Goal: Task Accomplishment & Management: Complete application form

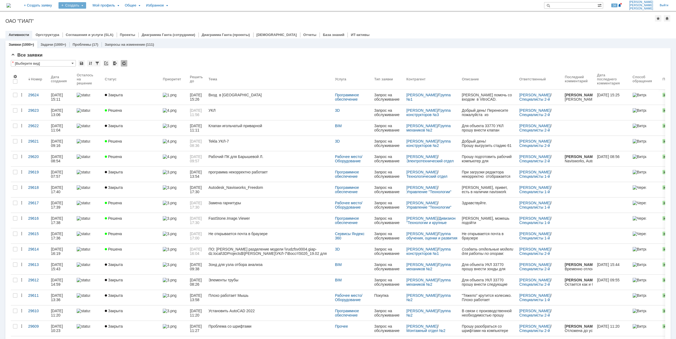
click at [86, 6] on div "Создать" at bounding box center [72, 5] width 28 height 6
click at [101, 33] on link "Заявка" at bounding box center [80, 33] width 41 height 6
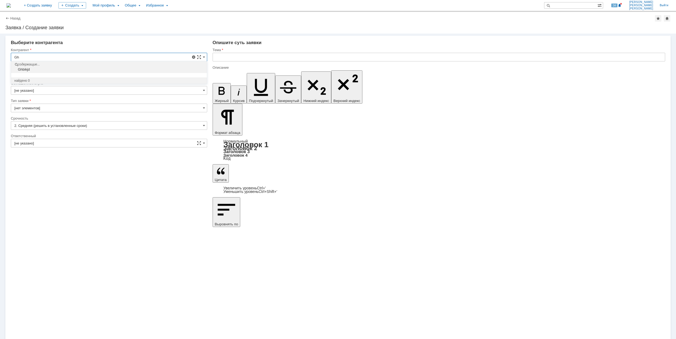
type input "G"
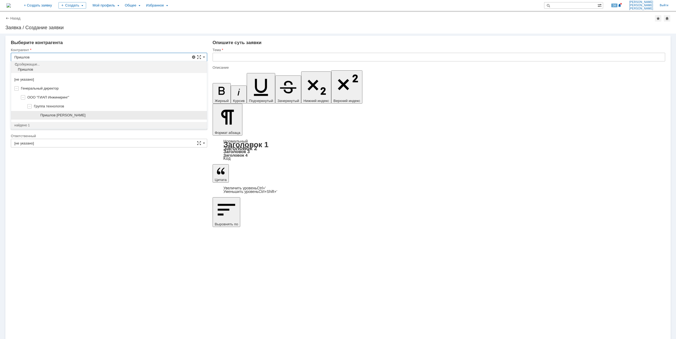
click at [86, 117] on span "Пришлов [PERSON_NAME]" at bounding box center [62, 115] width 45 height 4
type input "Пришлов [PERSON_NAME]"
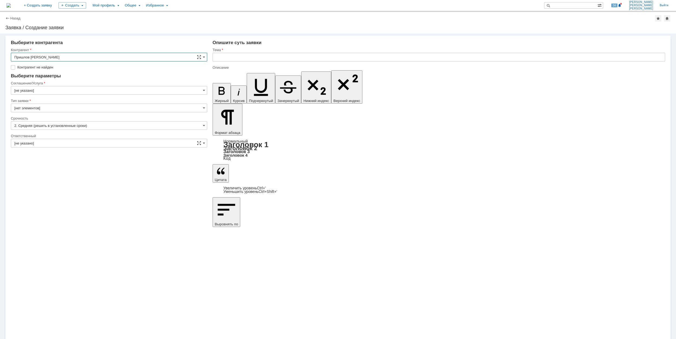
type input "[GEOGRAPHIC_DATA]"
click at [57, 79] on input "[GEOGRAPHIC_DATA]" at bounding box center [109, 82] width 196 height 9
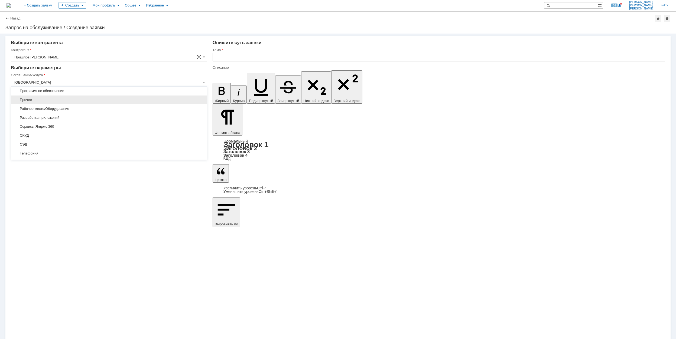
click at [64, 102] on span "Прочее" at bounding box center [108, 100] width 189 height 4
type input "Прочее"
click at [48, 133] on input "[не указано]" at bounding box center [109, 135] width 196 height 9
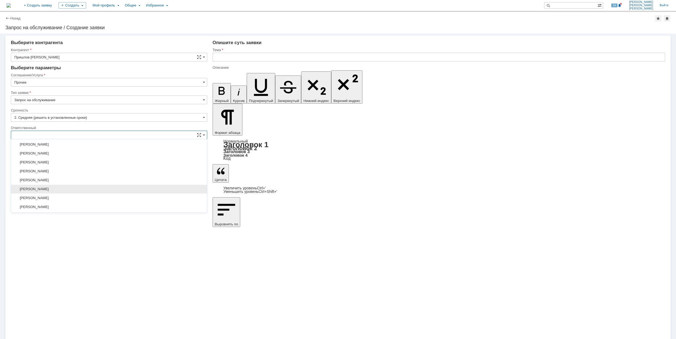
click at [81, 189] on div "[PERSON_NAME]" at bounding box center [109, 189] width 196 height 9
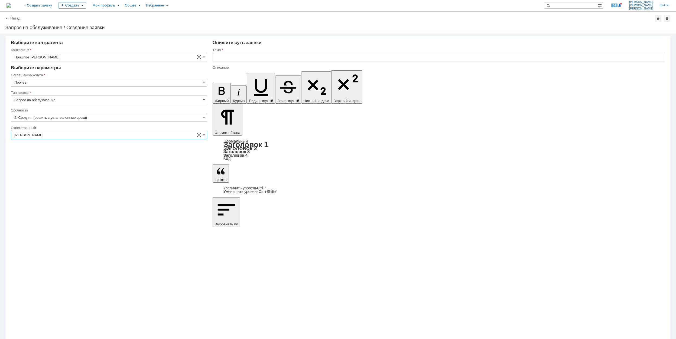
type input "[PERSON_NAME]"
click at [252, 57] on input "text" at bounding box center [438, 57] width 452 height 9
drag, startPoint x: 270, startPoint y: 60, endPoint x: 216, endPoint y: 63, distance: 54.0
click at [216, 63] on div "Тема Просрочен доменный пароль" at bounding box center [438, 57] width 452 height 18
type input "Просрочен доменный пароль"
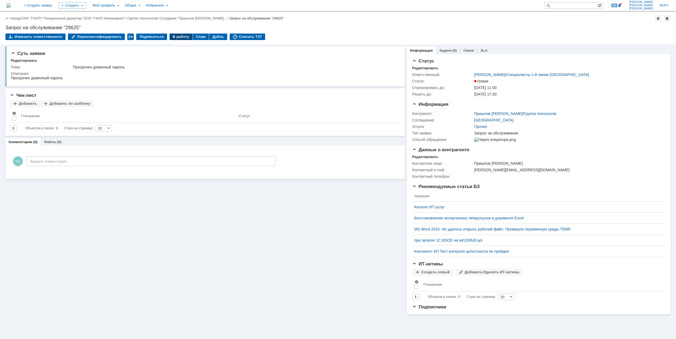
click at [171, 36] on div "В работу" at bounding box center [180, 37] width 23 height 6
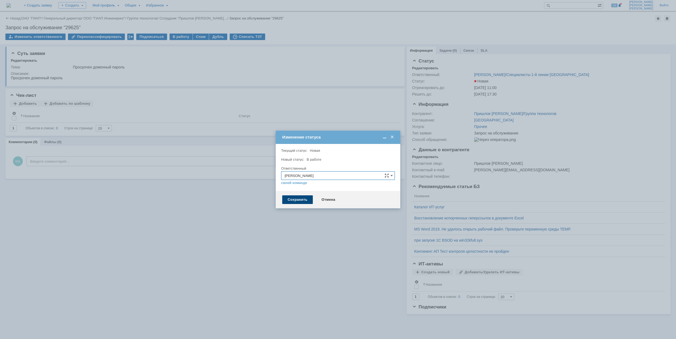
click at [297, 196] on div "Сохранить" at bounding box center [297, 199] width 31 height 9
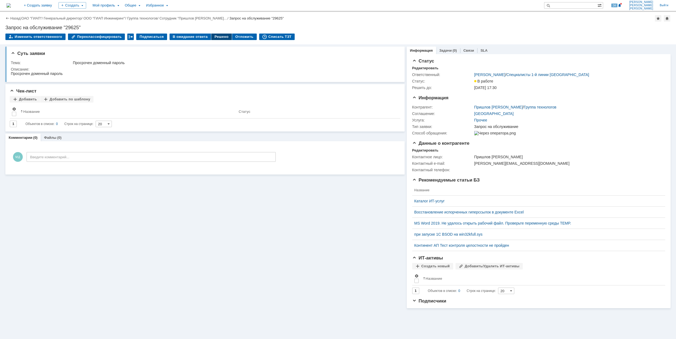
click at [211, 36] on div "Решено" at bounding box center [221, 37] width 21 height 6
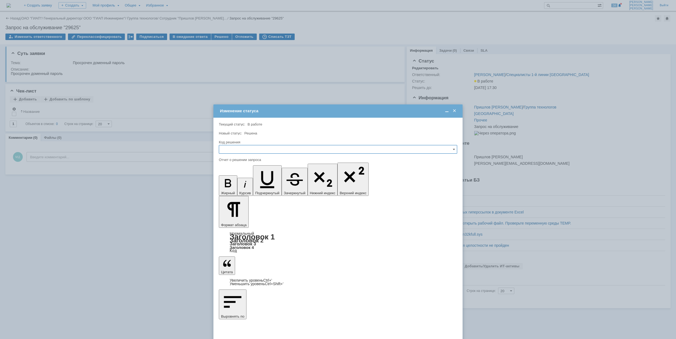
click at [238, 147] on input "text" at bounding box center [338, 149] width 238 height 9
click at [234, 188] on span "Решено" at bounding box center [337, 186] width 231 height 4
type input "Решено"
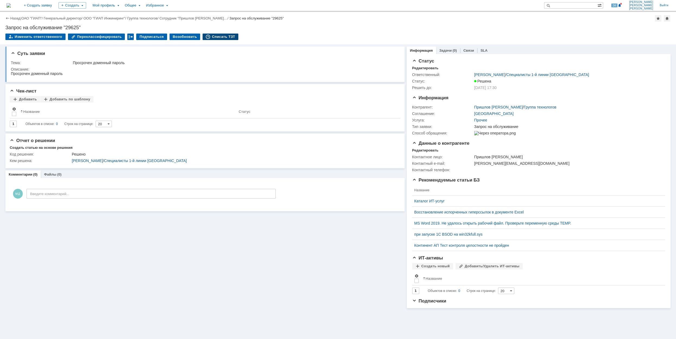
click at [223, 36] on div "Списать ТЗТ" at bounding box center [220, 37] width 36 height 6
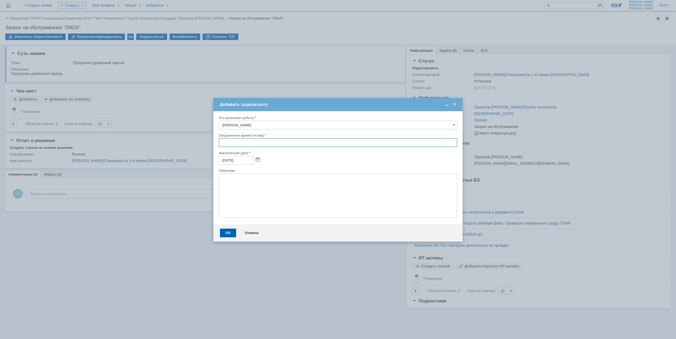
click at [220, 142] on input "text" at bounding box center [338, 142] width 238 height 9
type input "00:30"
click at [224, 233] on div "OK" at bounding box center [228, 233] width 16 height 9
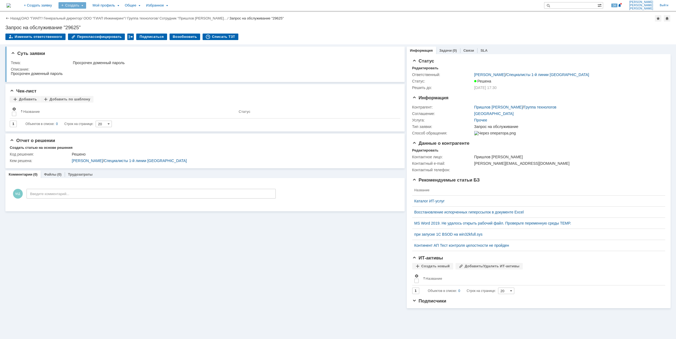
click at [86, 5] on div "Создать" at bounding box center [72, 5] width 28 height 6
click at [86, 6] on div "Создать" at bounding box center [72, 5] width 28 height 6
click at [95, 31] on link "Заявка" at bounding box center [80, 33] width 41 height 6
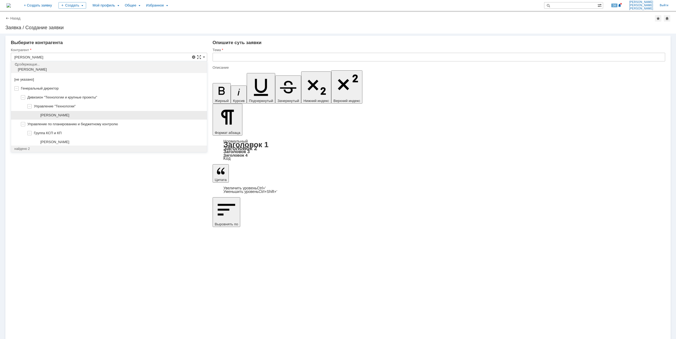
click at [96, 113] on div "[PERSON_NAME]" at bounding box center [109, 115] width 196 height 9
type input "[PERSON_NAME]"
type input "[GEOGRAPHIC_DATA]"
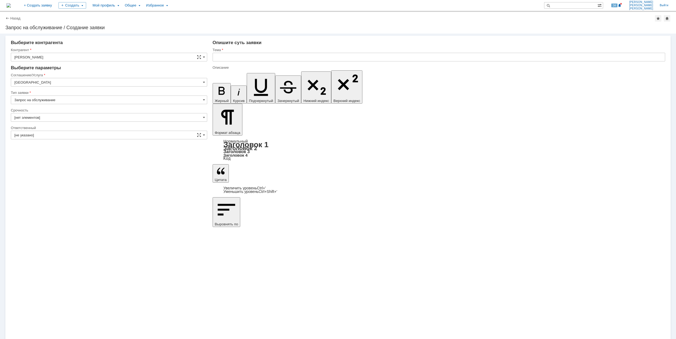
type input "2. Средняя (решить в установленные сроки)"
click at [71, 82] on input "[GEOGRAPHIC_DATA]" at bounding box center [109, 82] width 196 height 9
click at [126, 118] on span "Программное обеспечение" at bounding box center [108, 115] width 189 height 4
type input "Программное обеспечение"
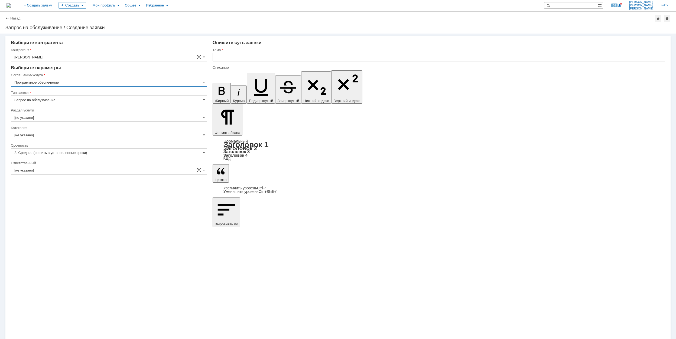
click at [52, 115] on input "[не указано]" at bounding box center [109, 117] width 196 height 9
click at [72, 153] on span "Операционные системы" at bounding box center [108, 154] width 189 height 4
type input "Операционные системы"
click at [76, 136] on input "[не указано]" at bounding box center [109, 135] width 196 height 9
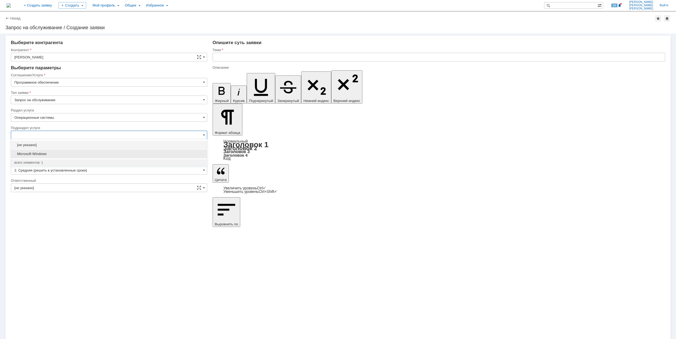
click at [94, 153] on span "Microsoft Windows" at bounding box center [108, 154] width 189 height 4
type input "Microsoft Windows"
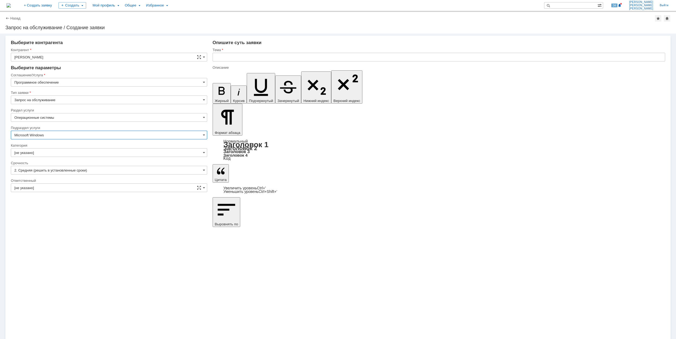
click at [95, 153] on input "[не указано]" at bounding box center [109, 152] width 196 height 9
type input "Microsoft Windows"
click at [70, 214] on div "Microsoft Windows" at bounding box center [109, 215] width 196 height 9
type input "Microsoft Windows"
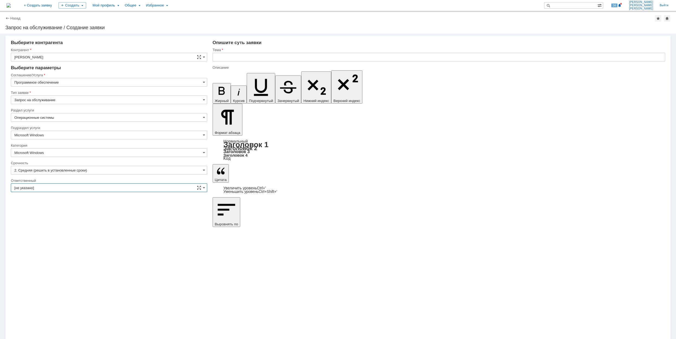
click at [61, 191] on input "[не указано]" at bounding box center [109, 188] width 196 height 9
click at [84, 243] on span "[PERSON_NAME]" at bounding box center [108, 242] width 189 height 4
type input "[PERSON_NAME]"
click at [245, 60] on input "text" at bounding box center [438, 57] width 452 height 9
drag, startPoint x: 299, startPoint y: 58, endPoint x: 195, endPoint y: 58, distance: 103.9
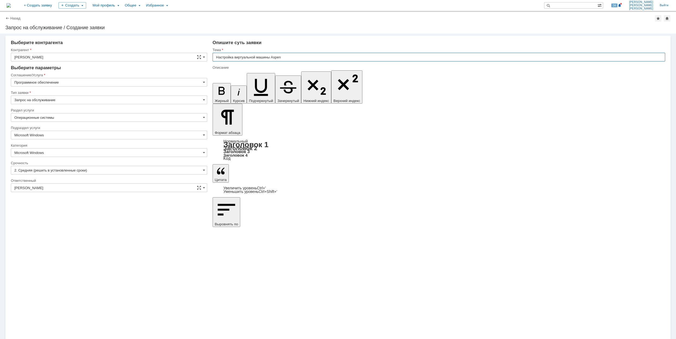
type input "Настройка виртуальной машины Aspen"
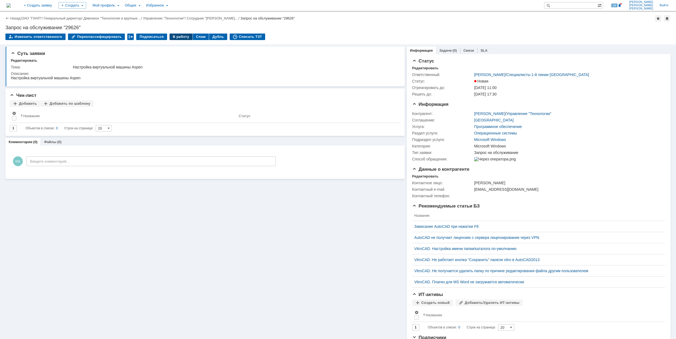
click at [176, 37] on div "В работу" at bounding box center [180, 37] width 23 height 6
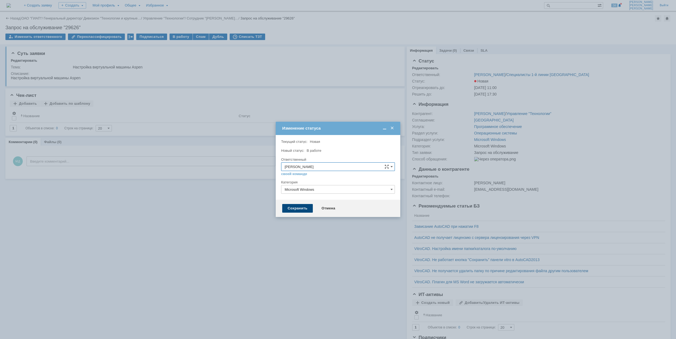
click at [302, 209] on div "Сохранить" at bounding box center [297, 208] width 31 height 9
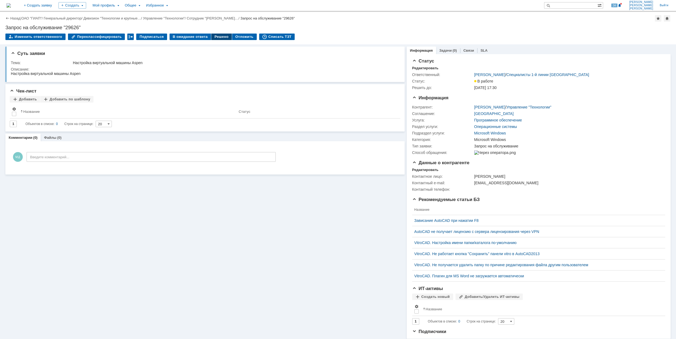
click at [220, 36] on div "Решено" at bounding box center [221, 37] width 21 height 6
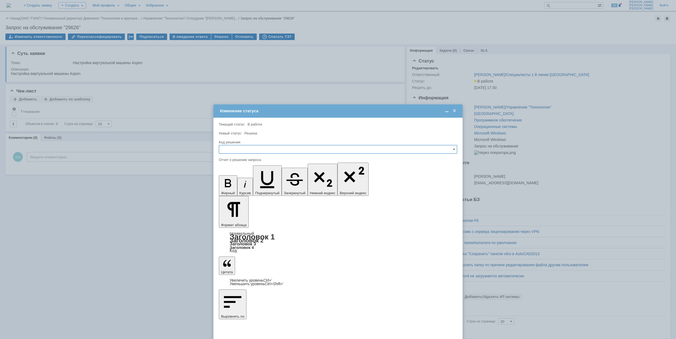
click at [281, 150] on input "text" at bounding box center [338, 149] width 238 height 9
drag, startPoint x: 269, startPoint y: 186, endPoint x: 14, endPoint y: 39, distance: 293.8
click at [269, 186] on span "Решено" at bounding box center [337, 186] width 231 height 4
type input "Решено"
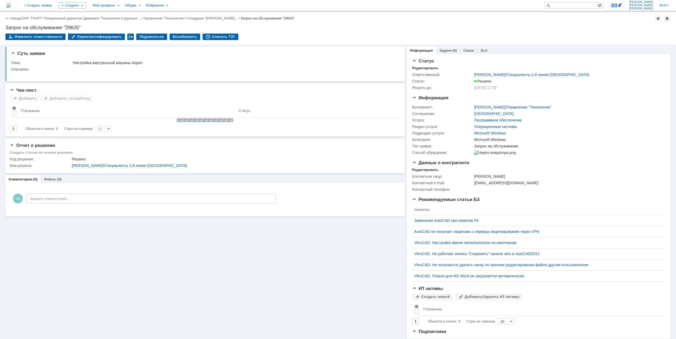
click at [214, 33] on div "Назад | ОАО "ГИАП" / Генеральный директор / Дивизион "Технологии и крупные… / У…" at bounding box center [338, 28] width 676 height 32
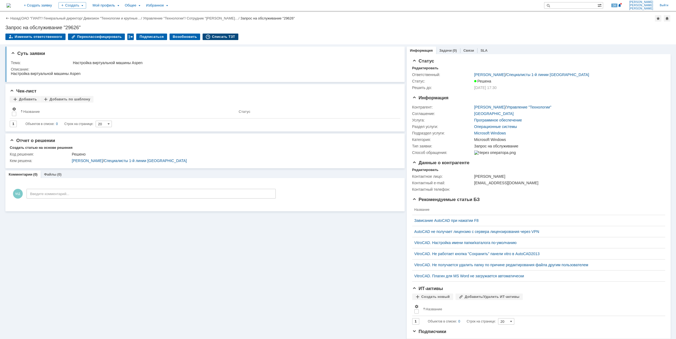
click at [213, 36] on div "Списать ТЗТ" at bounding box center [220, 37] width 36 height 6
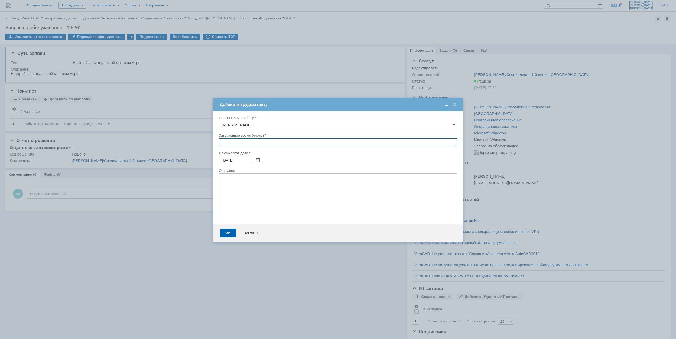
click at [221, 143] on input "text" at bounding box center [338, 142] width 238 height 9
type input "00:40"
click at [232, 232] on div "OK" at bounding box center [228, 233] width 16 height 9
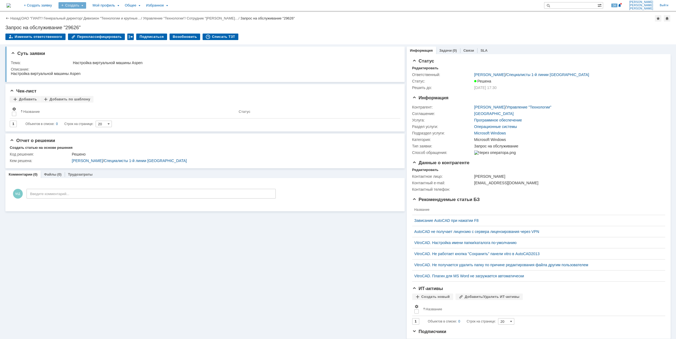
click at [86, 3] on div "Создать" at bounding box center [72, 5] width 28 height 6
click at [101, 36] on link "Заявка" at bounding box center [80, 33] width 41 height 6
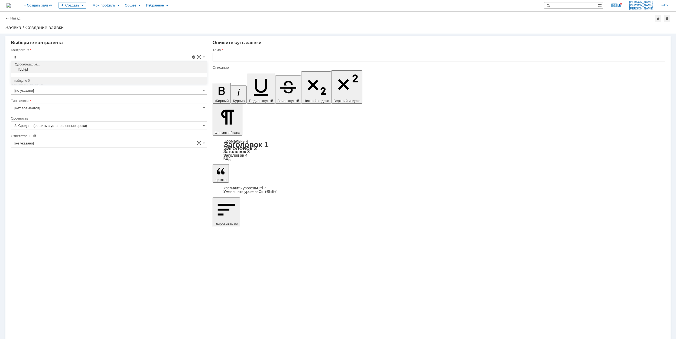
type input "l"
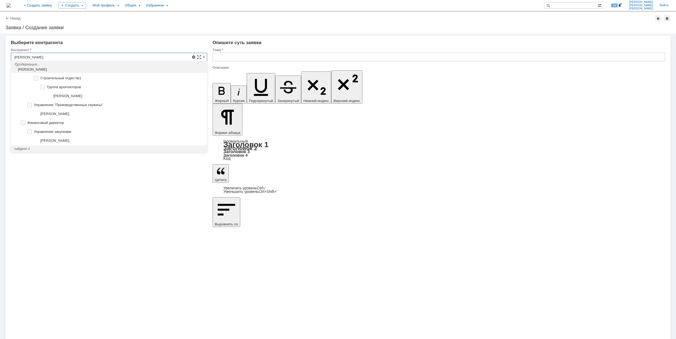
scroll to position [67, 0]
click at [90, 137] on div "[PERSON_NAME]" at bounding box center [121, 139] width 163 height 4
type input "[PERSON_NAME]"
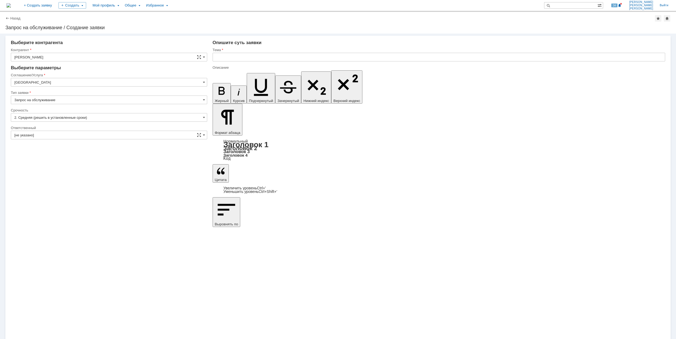
scroll to position [0, 0]
click at [62, 85] on input "[GEOGRAPHIC_DATA]" at bounding box center [109, 82] width 196 height 9
click at [92, 102] on span "Оргтехника" at bounding box center [108, 100] width 189 height 4
type input "Оргтехника"
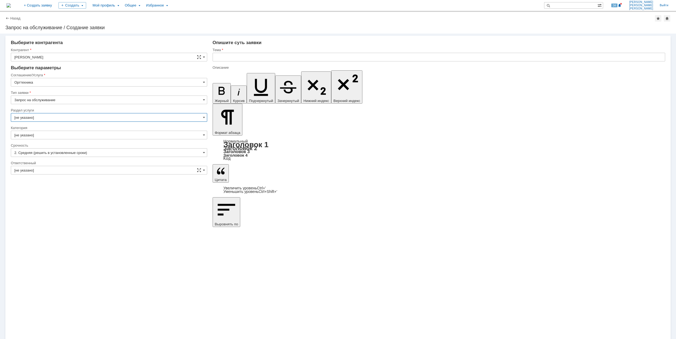
click at [70, 116] on input "[не указано]" at bounding box center [109, 117] width 196 height 9
click at [91, 156] on span "Настройка принтера" at bounding box center [108, 154] width 189 height 4
type input "Настройка принтера"
click at [80, 135] on input "[не указано]" at bounding box center [109, 135] width 196 height 9
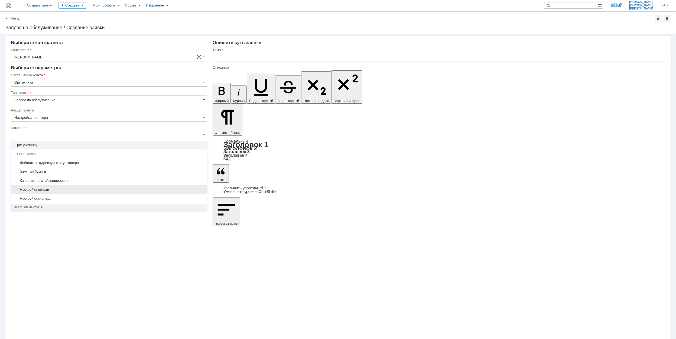
click at [95, 192] on span "Настройка печати" at bounding box center [108, 190] width 189 height 4
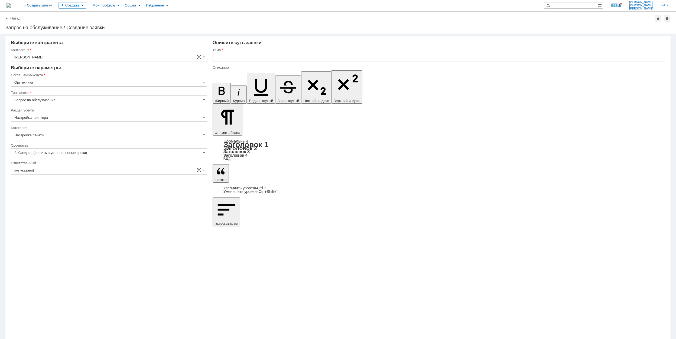
type input "Настройка печати"
click at [86, 169] on input "[не указано]" at bounding box center [109, 170] width 196 height 9
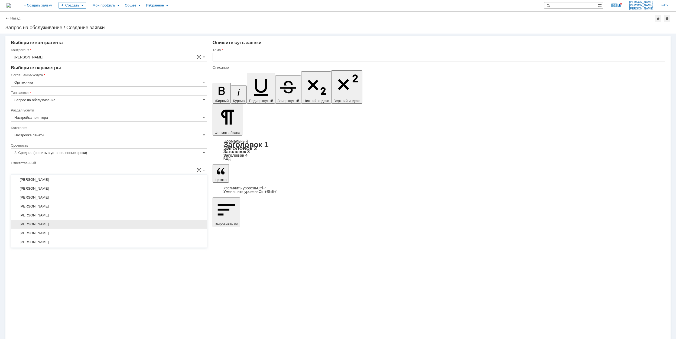
click at [86, 224] on div "[PERSON_NAME]" at bounding box center [109, 224] width 196 height 9
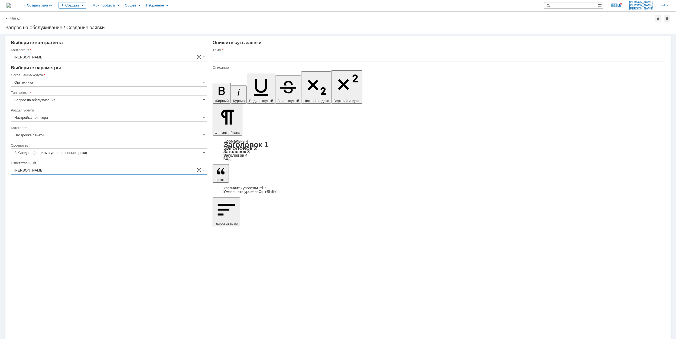
type input "[PERSON_NAME]"
click at [303, 57] on input "text" at bounding box center [438, 57] width 452 height 9
drag, startPoint x: 298, startPoint y: 54, endPoint x: 212, endPoint y: 56, distance: 86.4
type input "Не печатает принтер после отправки на печать"
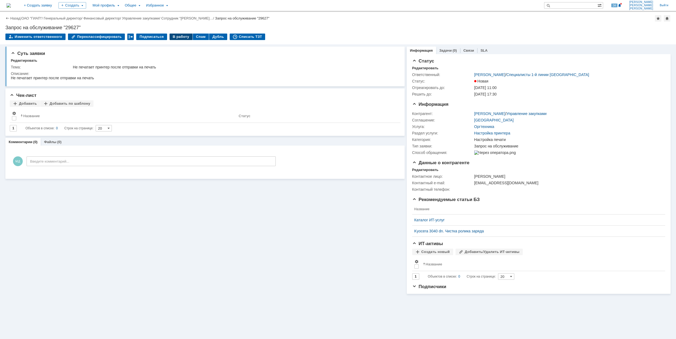
click at [171, 38] on div "В работу" at bounding box center [180, 37] width 23 height 6
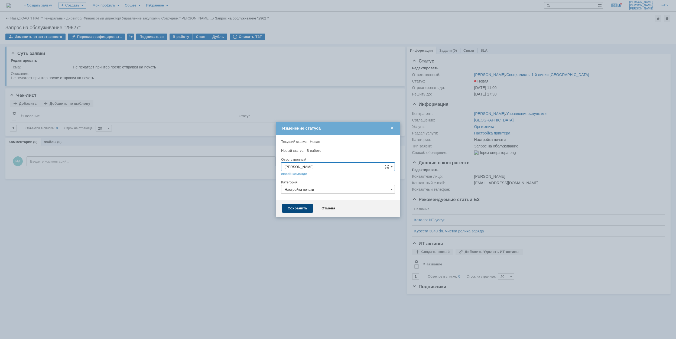
click at [303, 211] on div "Сохранить" at bounding box center [297, 208] width 31 height 9
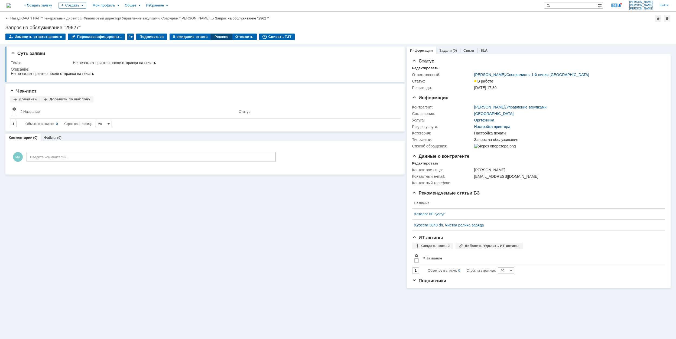
click at [211, 38] on div "Решено" at bounding box center [221, 37] width 21 height 6
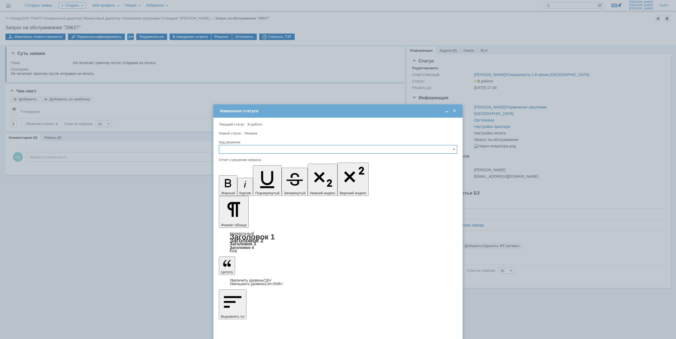
click at [278, 148] on input "text" at bounding box center [338, 149] width 238 height 9
click at [259, 188] on span "Решено" at bounding box center [337, 186] width 231 height 4
type input "Решено"
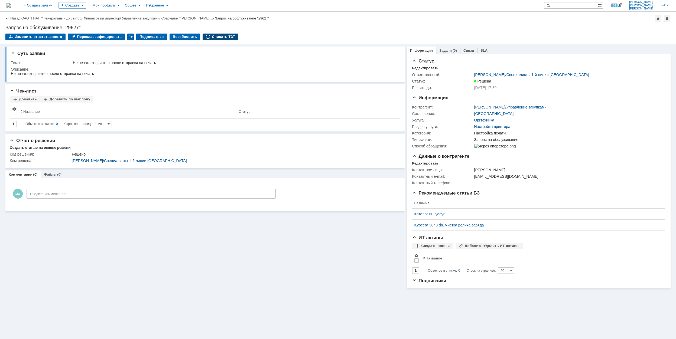
click at [219, 37] on div "Списать ТЗТ" at bounding box center [220, 37] width 36 height 6
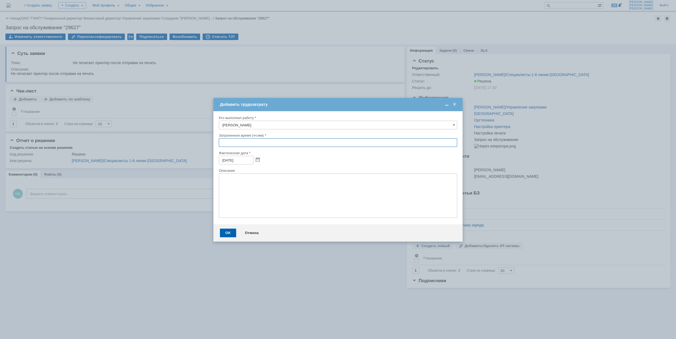
click at [220, 144] on input "text" at bounding box center [338, 142] width 238 height 9
type input "00:30"
click at [232, 231] on div "OK" at bounding box center [228, 233] width 16 height 9
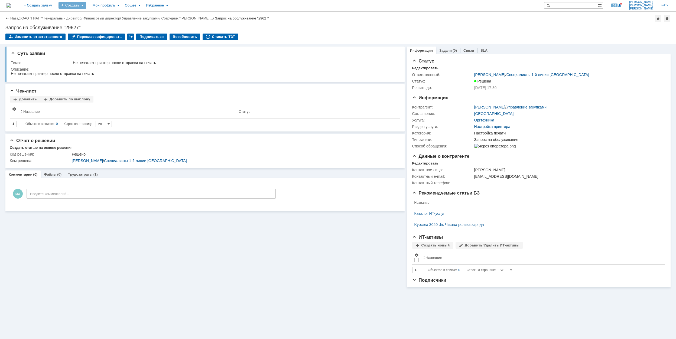
click at [86, 8] on div "Создать" at bounding box center [72, 5] width 28 height 6
click at [95, 34] on link "Заявка" at bounding box center [80, 33] width 41 height 6
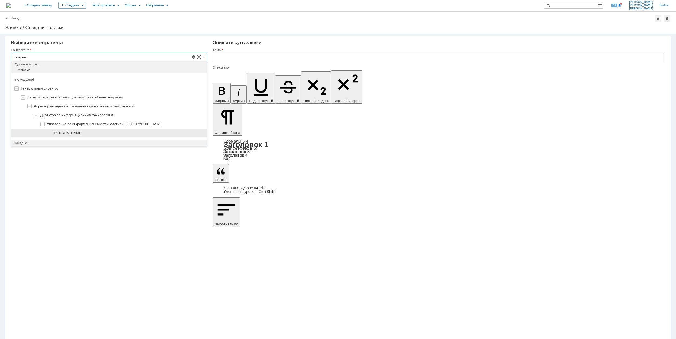
click at [110, 135] on div "[PERSON_NAME]" at bounding box center [128, 133] width 150 height 4
type input "[PERSON_NAME]"
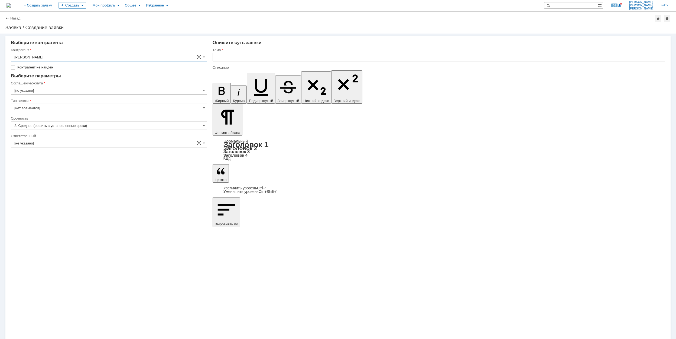
type input "[GEOGRAPHIC_DATA]"
click at [58, 84] on input "[GEOGRAPHIC_DATA]" at bounding box center [109, 82] width 196 height 9
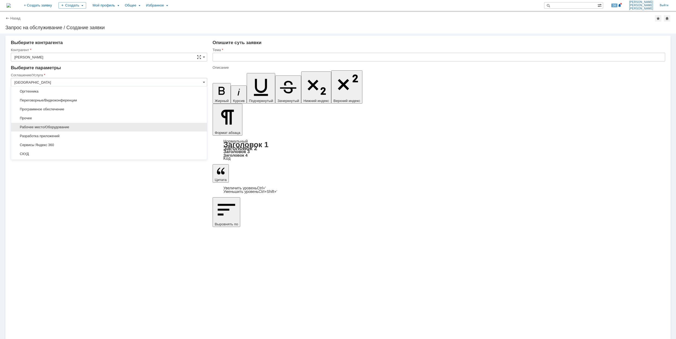
click at [81, 132] on div "Рабочее место/Оборудование" at bounding box center [109, 127] width 196 height 9
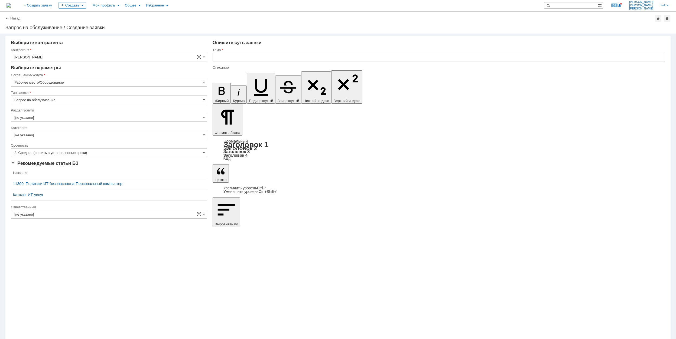
type input "Рабочее место/Оборудование"
click at [67, 116] on input "[не указано]" at bounding box center [109, 117] width 196 height 9
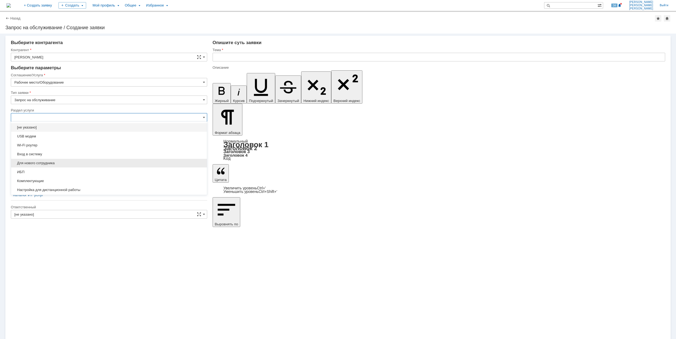
click at [85, 163] on span "Для нового сотрудника" at bounding box center [108, 163] width 189 height 4
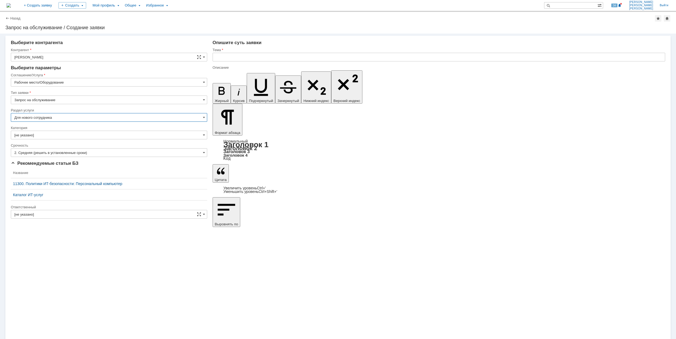
type input "Для нового сотрудника"
click at [57, 135] on input "[не указано]" at bounding box center [109, 135] width 196 height 9
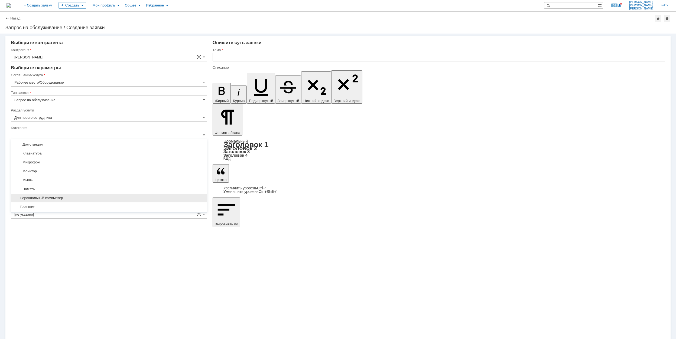
click at [67, 199] on span "Персональный компьютер" at bounding box center [108, 198] width 189 height 4
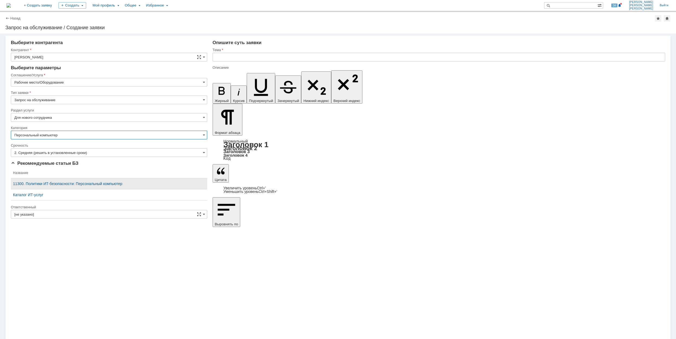
type input "Персональный компьютер"
click at [90, 211] on input "[не указано]" at bounding box center [109, 214] width 196 height 9
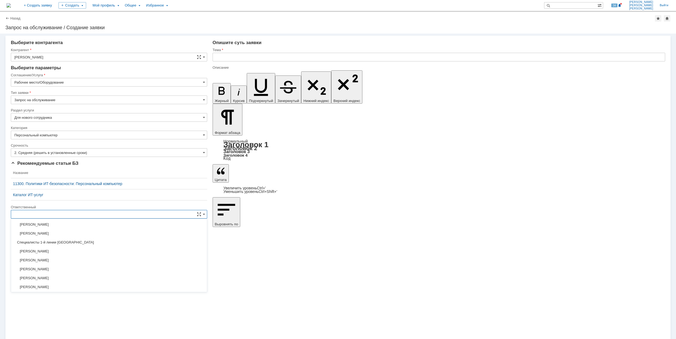
scroll to position [197, 0]
click at [97, 271] on span "[PERSON_NAME]" at bounding box center [108, 269] width 189 height 4
type input "[PERSON_NAME]"
click at [241, 59] on input "text" at bounding box center [438, 57] width 452 height 9
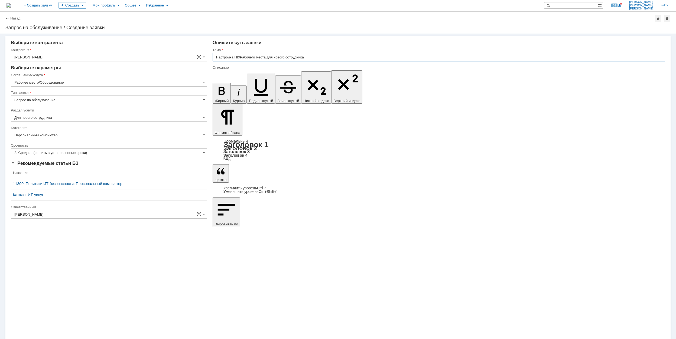
drag, startPoint x: 317, startPoint y: 58, endPoint x: 215, endPoint y: 60, distance: 102.9
click at [215, 60] on input "Настройка ПК/Рабочего места для нового сотрудника" at bounding box center [438, 57] width 452 height 9
type input "Настройка ПК/Рабочего места для нового сотрудника"
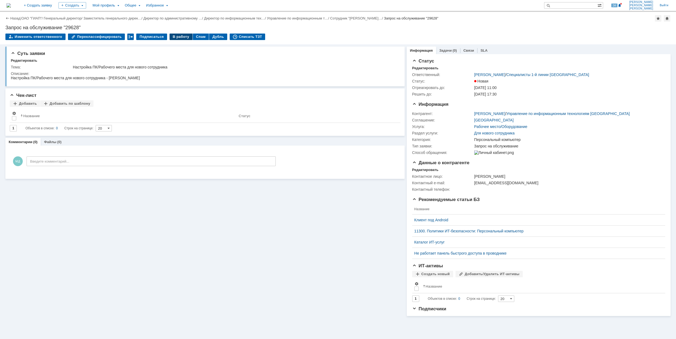
click at [174, 38] on div "В работу" at bounding box center [180, 37] width 23 height 6
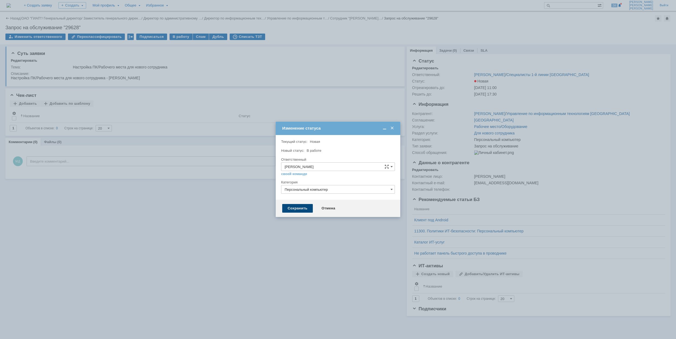
click at [300, 207] on div "Сохранить" at bounding box center [297, 208] width 31 height 9
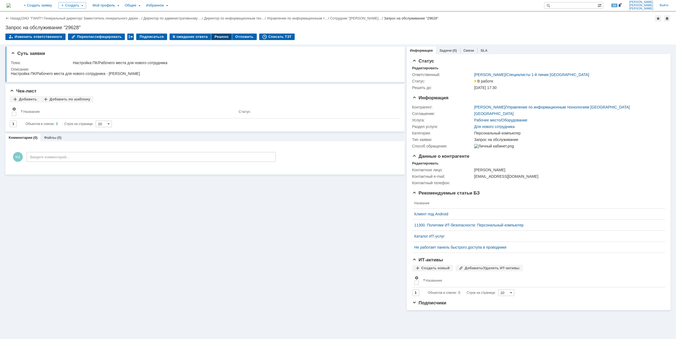
click at [213, 36] on div "Решено" at bounding box center [221, 37] width 21 height 6
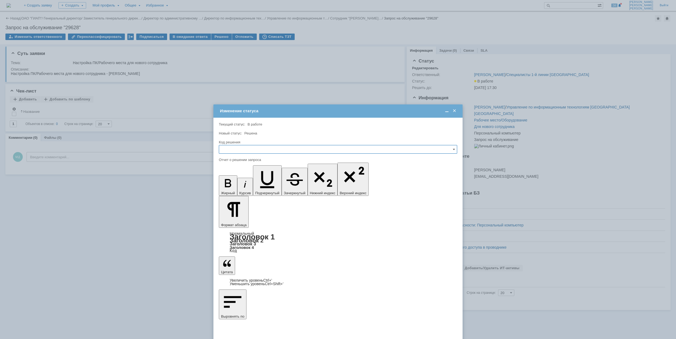
click at [278, 150] on input "text" at bounding box center [338, 149] width 238 height 9
drag, startPoint x: 249, startPoint y: 189, endPoint x: 11, endPoint y: 37, distance: 282.5
click at [249, 189] on div "Решено" at bounding box center [338, 186] width 238 height 9
type input "Решено"
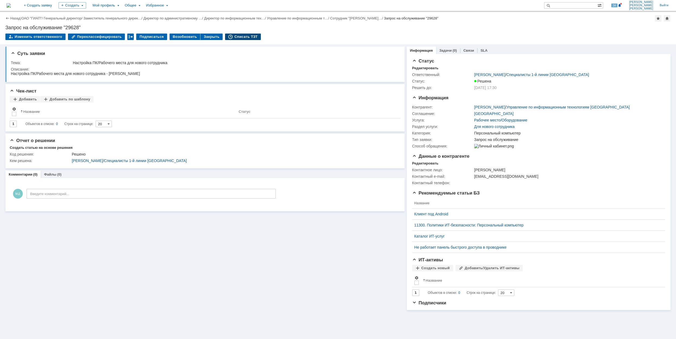
click at [236, 38] on div "Списать ТЗТ" at bounding box center [243, 37] width 36 height 6
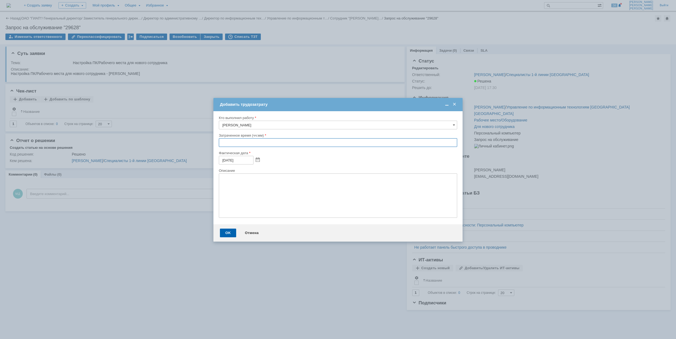
click at [222, 144] on input "text" at bounding box center [338, 142] width 238 height 9
type input "03:00"
click at [228, 234] on div "OK" at bounding box center [228, 233] width 16 height 9
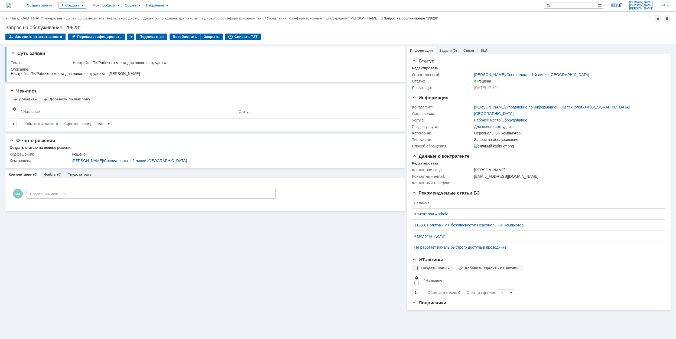
click at [204, 36] on div "Закрыть" at bounding box center [211, 37] width 22 height 6
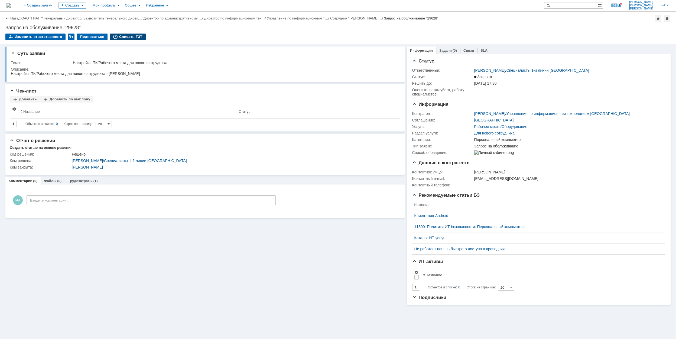
click at [131, 37] on div "Списать ТЗТ" at bounding box center [128, 37] width 36 height 6
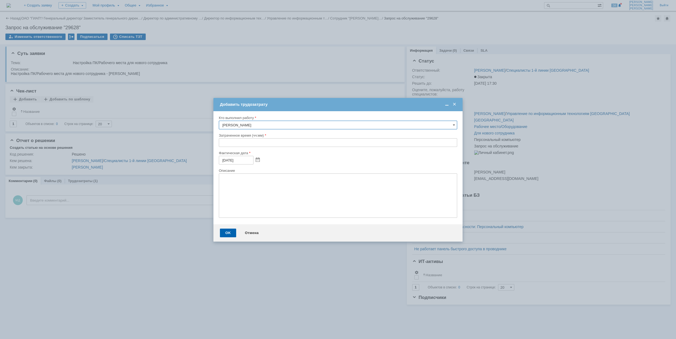
click at [453, 103] on span at bounding box center [453, 104] width 5 height 5
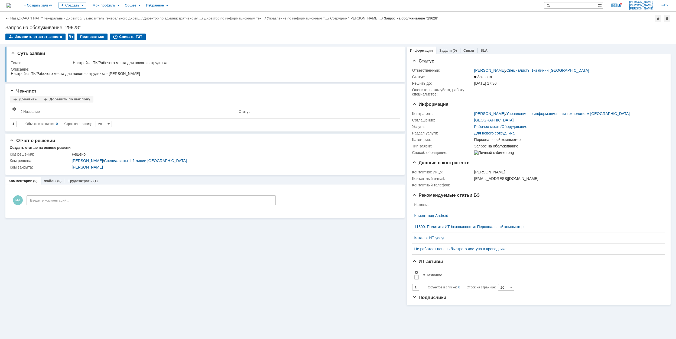
click at [38, 18] on link "ОАО "ГИАП"" at bounding box center [31, 18] width 20 height 4
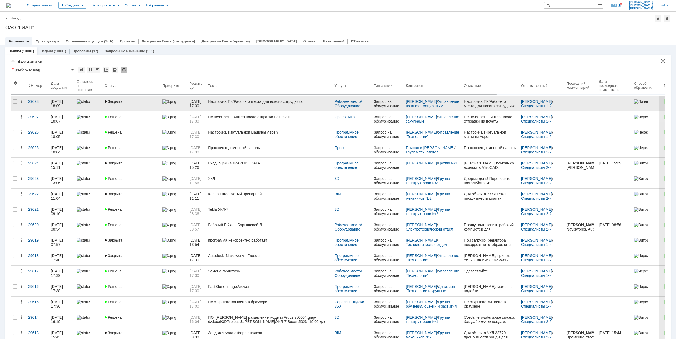
click at [140, 102] on div "Закрыта" at bounding box center [131, 101] width 54 height 4
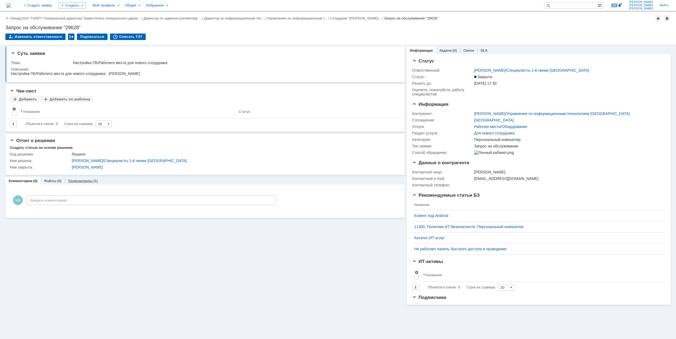
click at [81, 181] on link "Трудозатраты" at bounding box center [80, 181] width 25 height 4
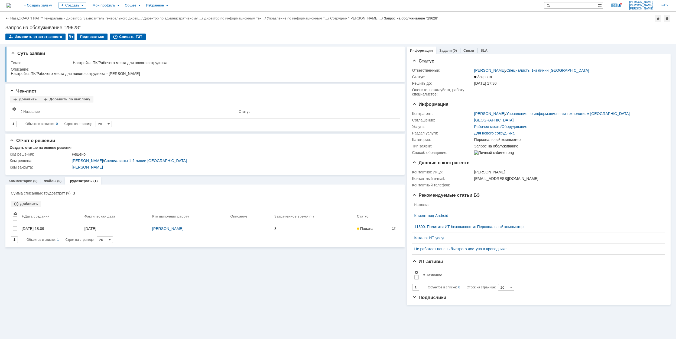
click at [34, 18] on link "ОАО "ГИАП"" at bounding box center [31, 18] width 20 height 4
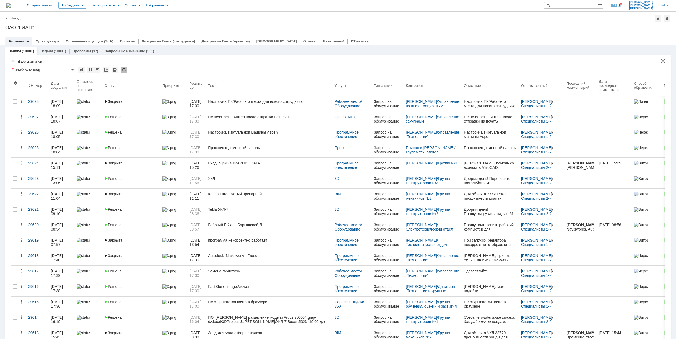
click at [143, 68] on div "* [Выберите вид]" at bounding box center [338, 70] width 654 height 7
click at [493, 69] on div "* [Выберите вид]" at bounding box center [338, 70] width 654 height 7
click at [212, 53] on div "Заявки (1000+) Задачи (1000+) Проблемы (17) Запросы на изменение (111)" at bounding box center [337, 51] width 665 height 8
